Goal: Task Accomplishment & Management: Use online tool/utility

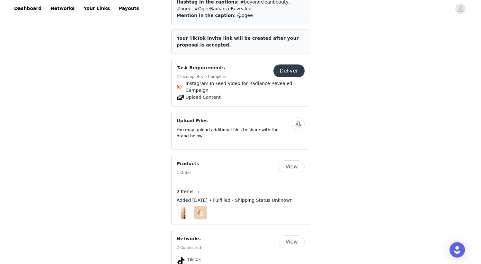
scroll to position [282, 0]
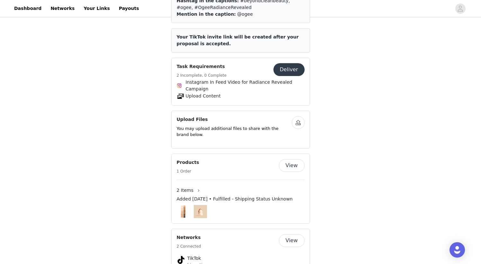
click at [287, 63] on button "Deliver" at bounding box center [288, 69] width 31 height 13
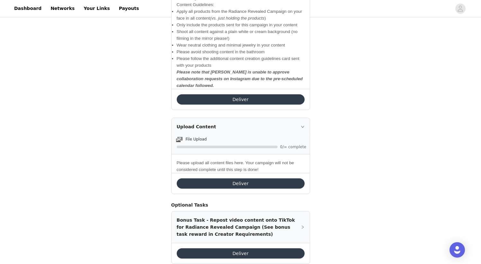
scroll to position [389, 0]
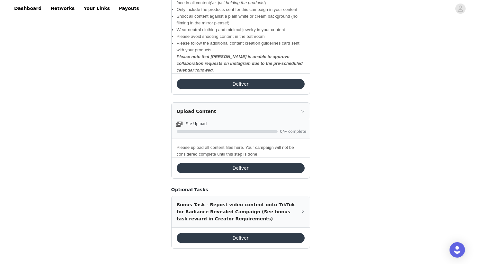
click at [271, 239] on button "Deliver" at bounding box center [241, 238] width 128 height 10
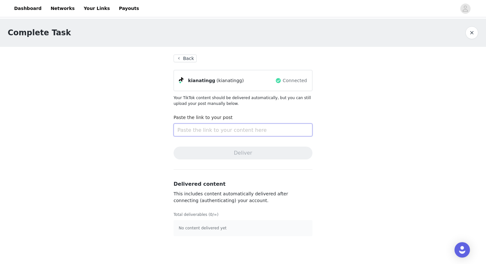
click at [203, 135] on input "text" at bounding box center [242, 130] width 139 height 13
paste input "[URL][DOMAIN_NAME]"
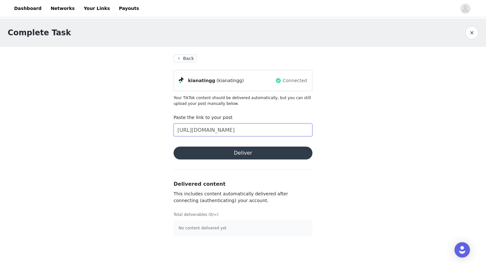
scroll to position [0, 204]
type input "[URL][DOMAIN_NAME]"
click at [229, 149] on button "Deliver" at bounding box center [242, 153] width 139 height 13
